Goal: Navigation & Orientation: Understand site structure

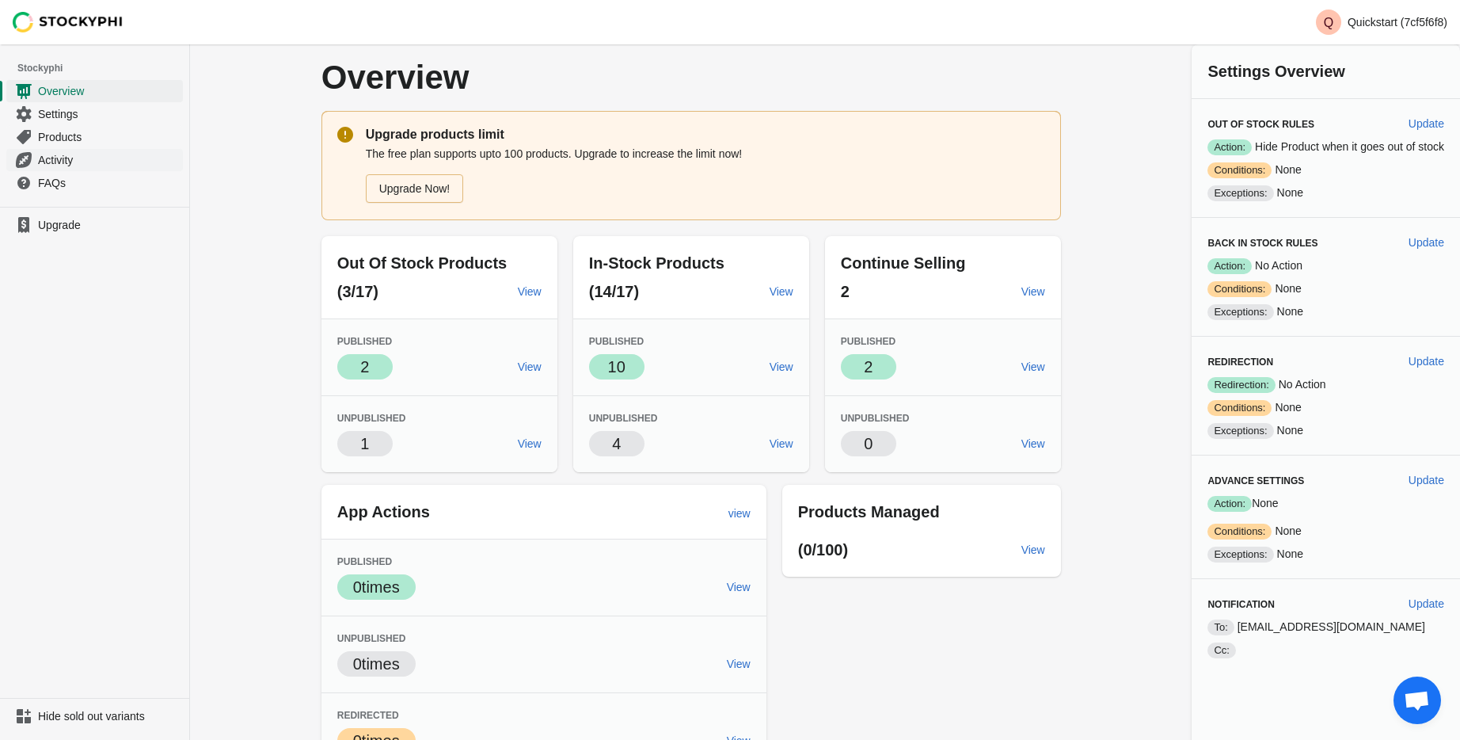
click at [63, 162] on span "Activity" at bounding box center [109, 160] width 142 height 16
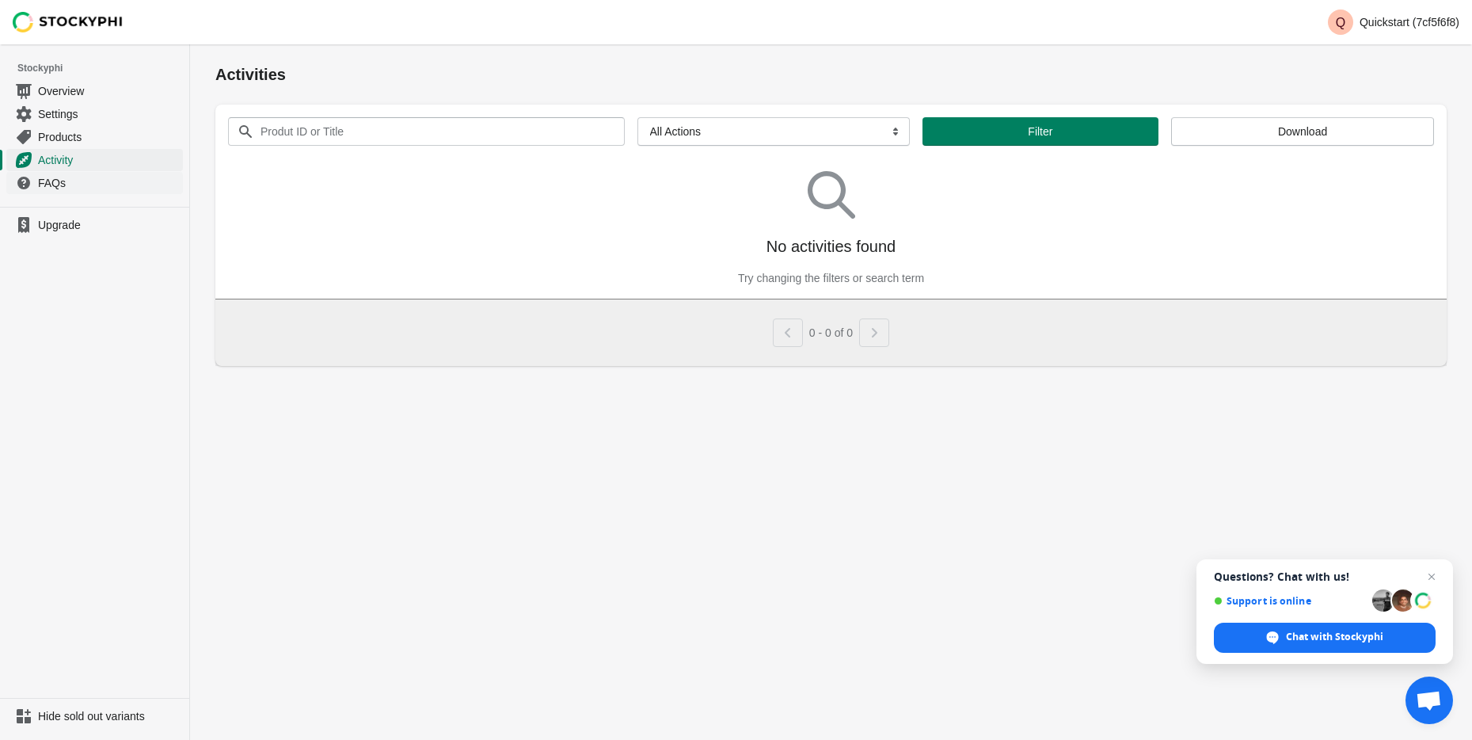
click at [58, 183] on span "FAQs" at bounding box center [109, 183] width 142 height 16
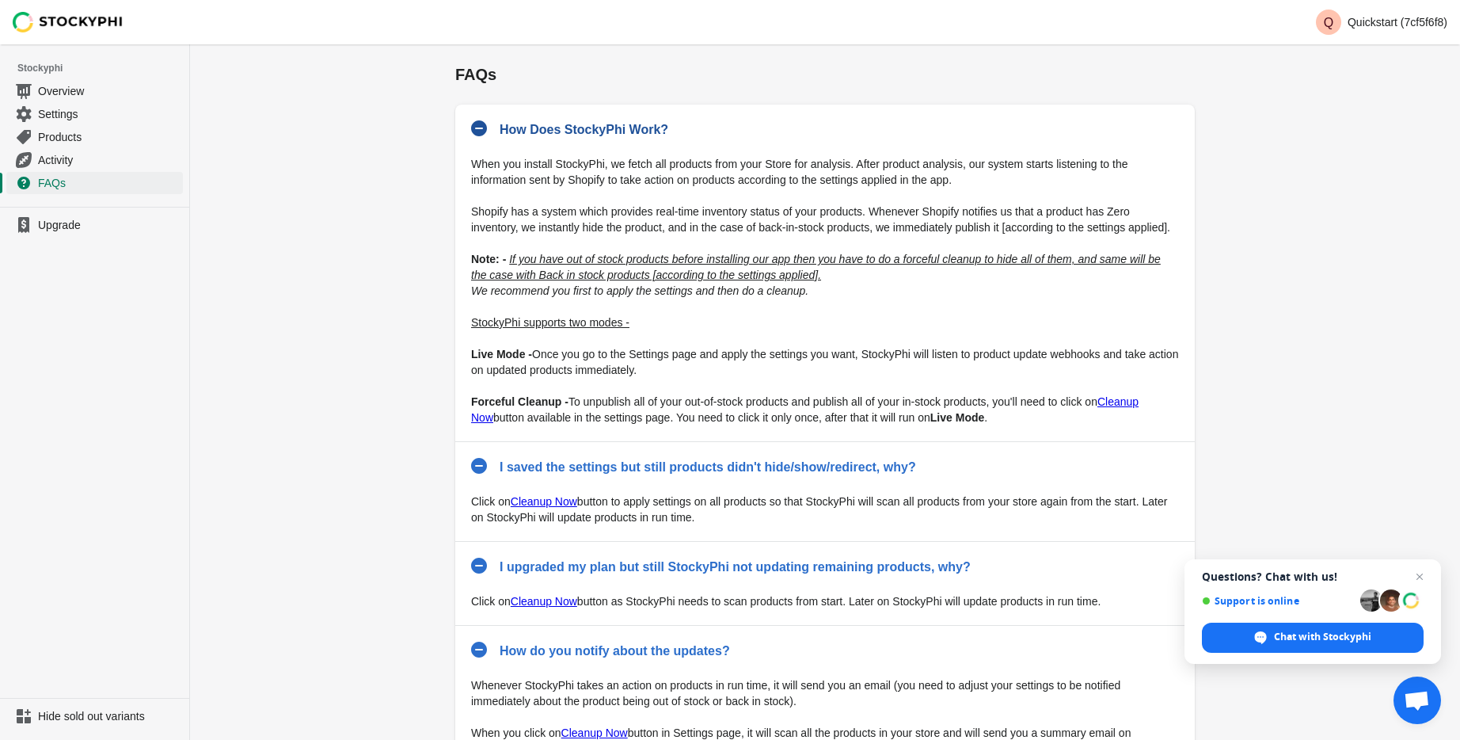
click at [485, 129] on icon "button" at bounding box center [479, 128] width 16 height 16
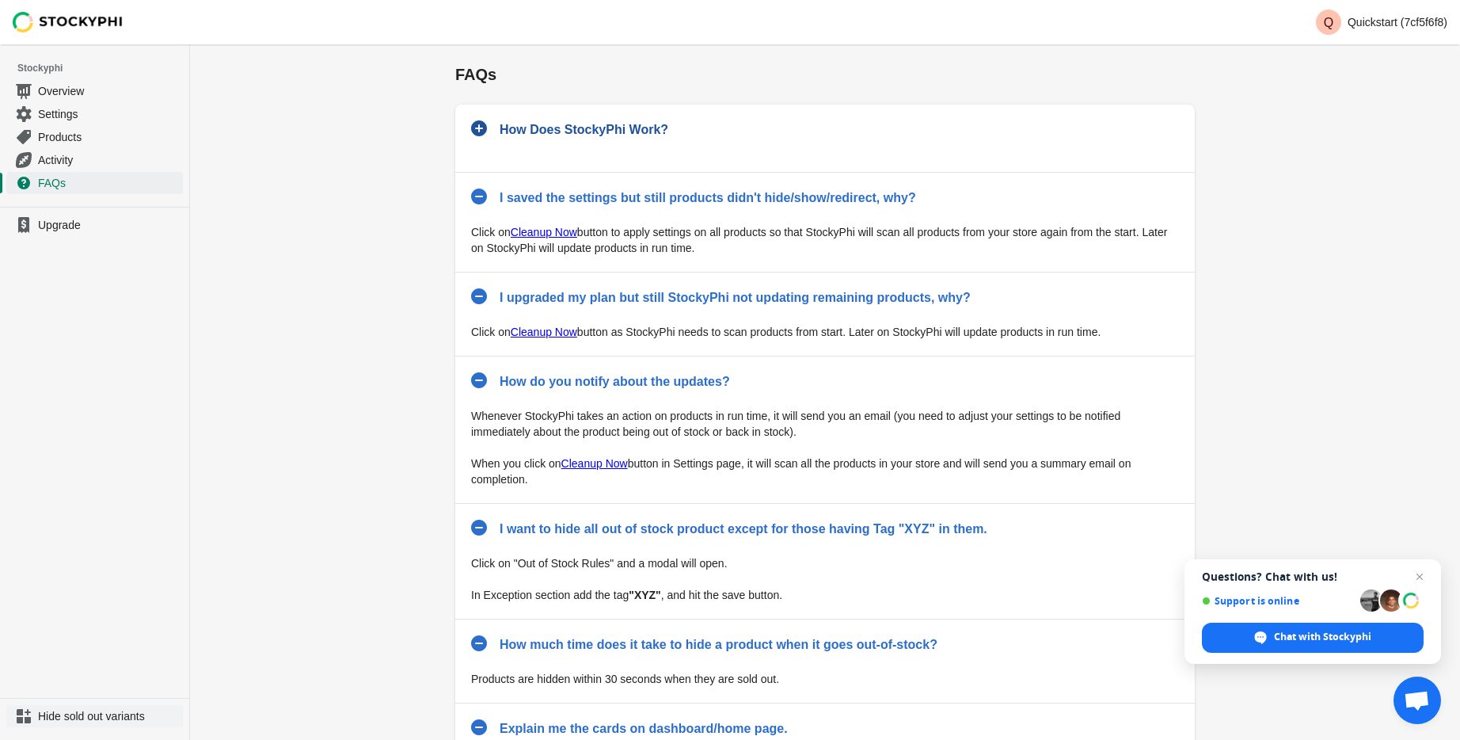
click at [126, 709] on span "Hide sold out variants" at bounding box center [109, 716] width 142 height 16
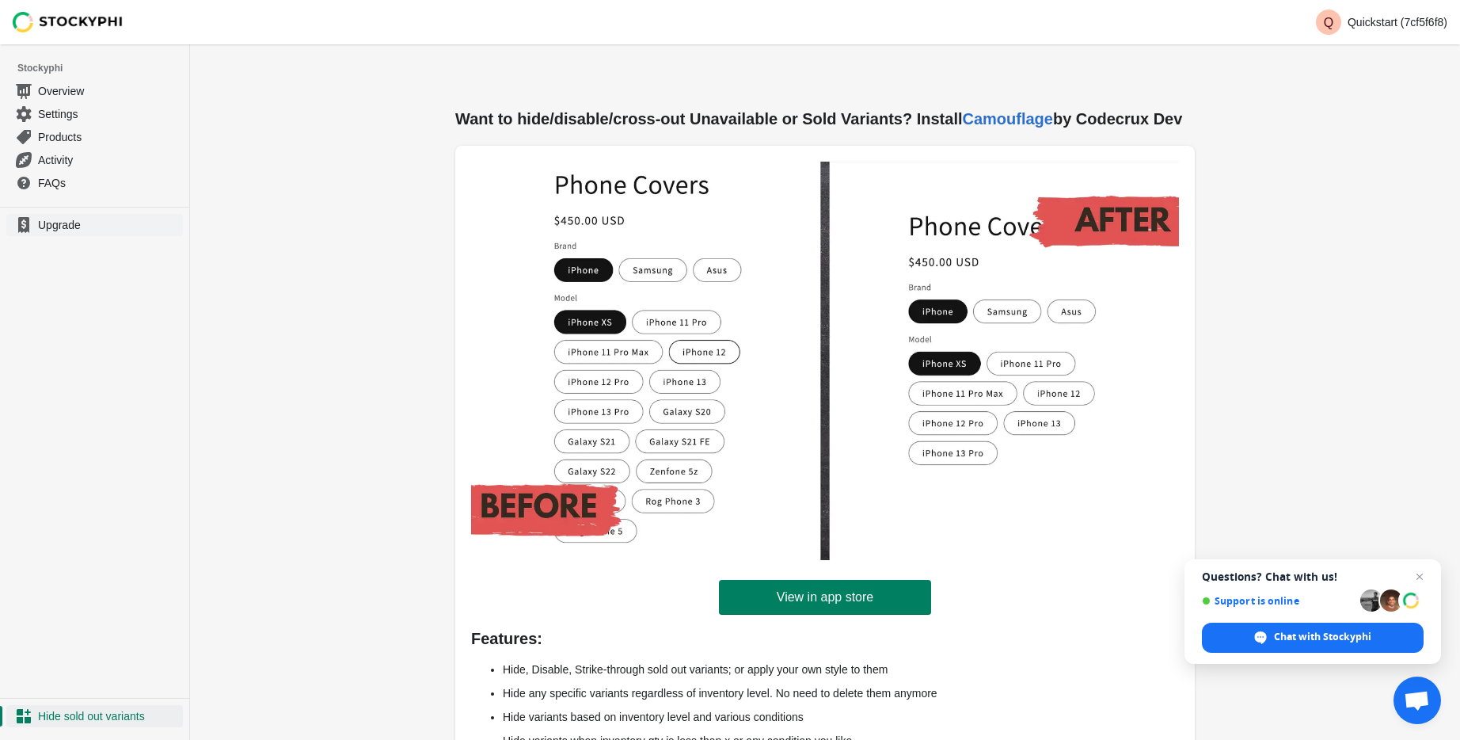
click at [70, 230] on span "Upgrade" at bounding box center [109, 225] width 142 height 16
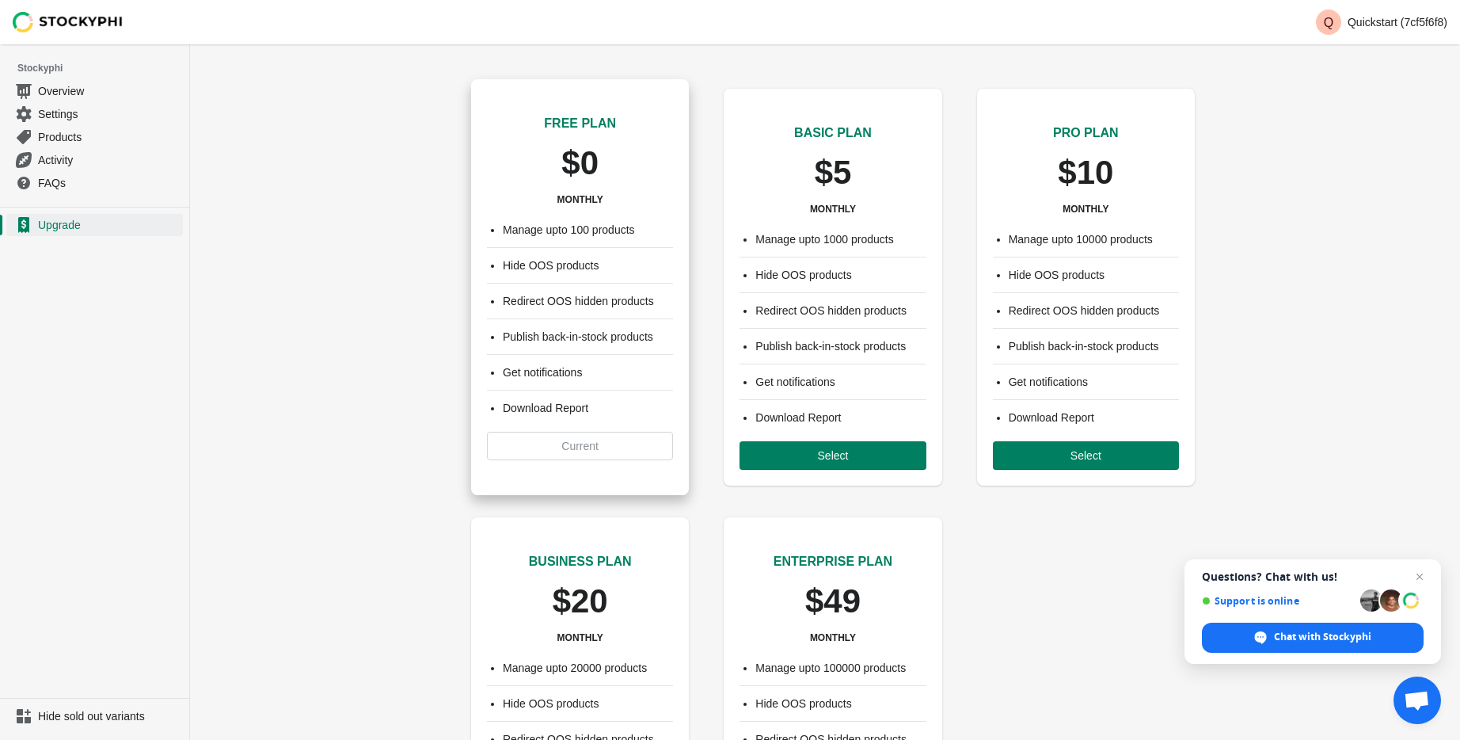
click at [553, 230] on li "Manage upto 100 products" at bounding box center [588, 230] width 170 height 16
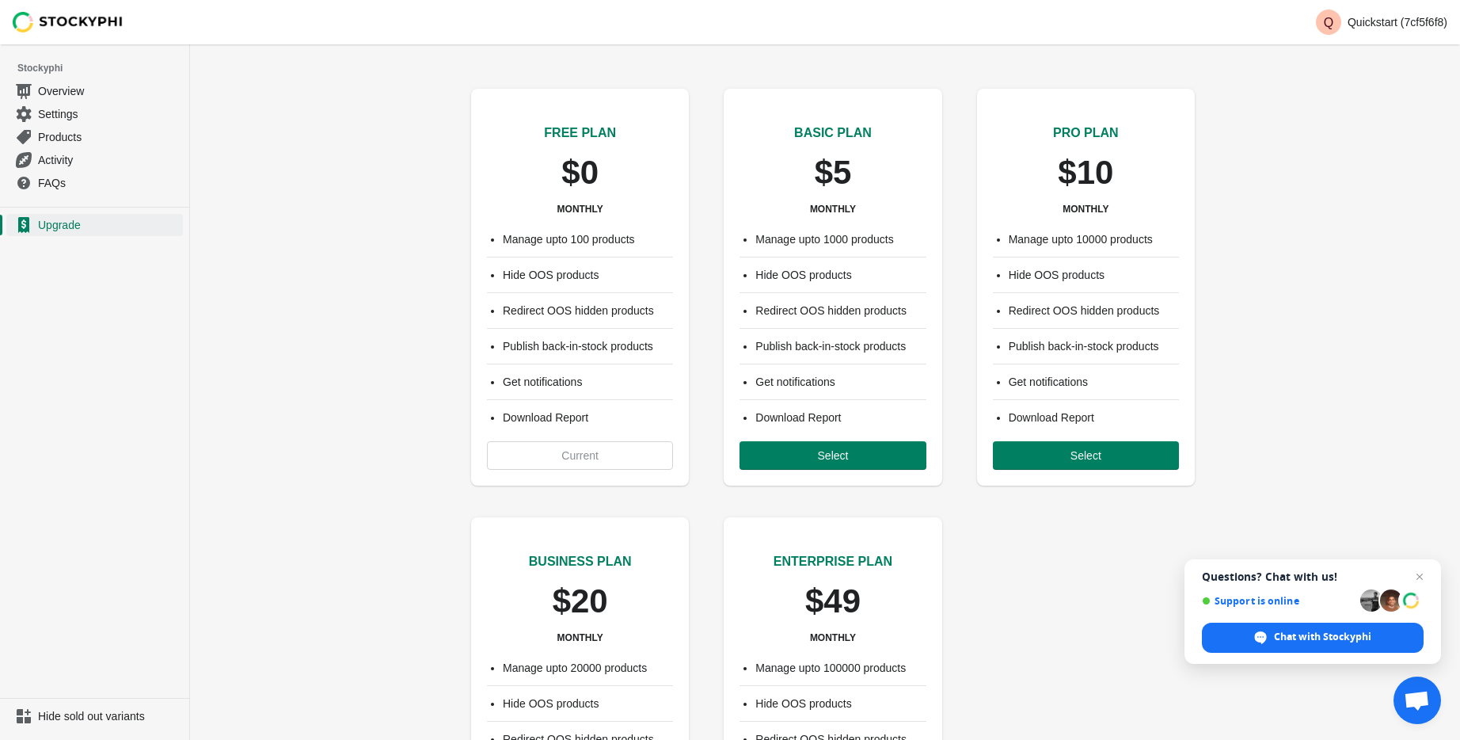
click at [341, 238] on div "FREE PLAN $0 MONTHLY Manage upto 100 products Hide OOS products Redirect OOS hi…" at bounding box center [825, 490] width 1270 height 860
click at [76, 89] on span "Overview" at bounding box center [109, 91] width 142 height 16
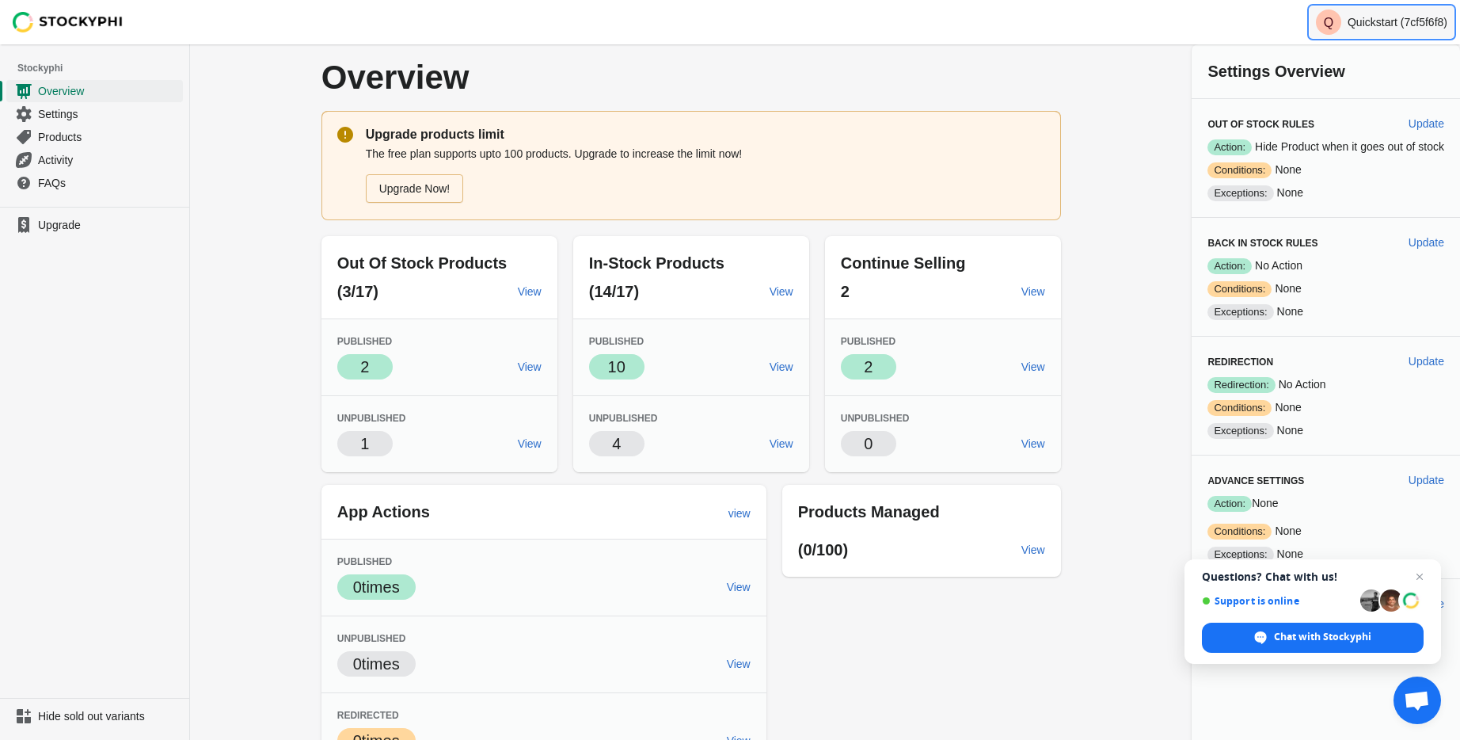
click at [1419, 36] on button "Q Quickstart (7cf5f6f8)" at bounding box center [1382, 22] width 144 height 32
click at [1128, 67] on div "Overview Upgrade products limit The free plan supports upto 100 products. Upgra…" at bounding box center [825, 444] width 1270 height 801
click at [1409, 30] on button "Q Quickstart (7cf5f6f8)" at bounding box center [1382, 22] width 144 height 32
click at [1131, 79] on div "Overview Upgrade products limit The free plan supports upto 100 products. Upgra…" at bounding box center [825, 444] width 1270 height 801
